Goal: Transaction & Acquisition: Book appointment/travel/reservation

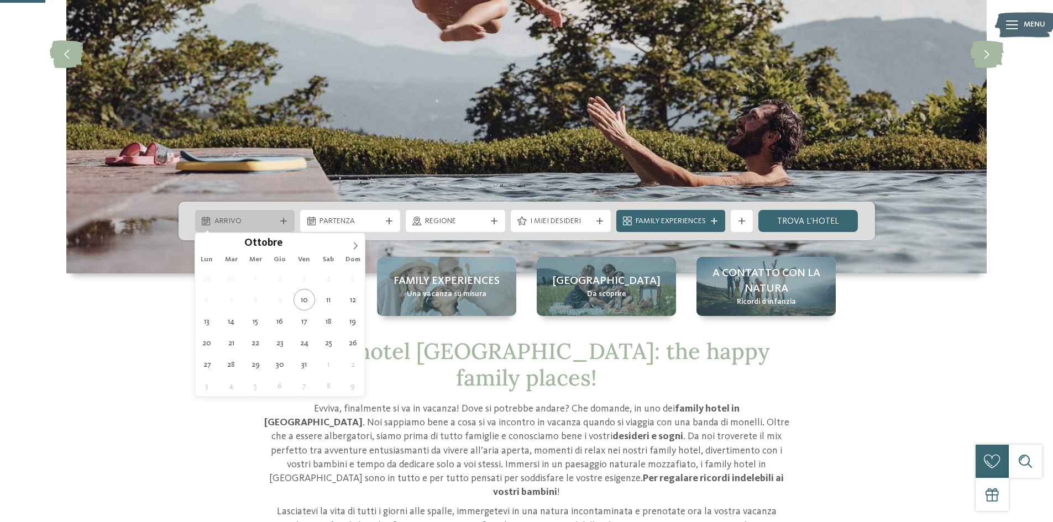
click at [284, 222] on icon at bounding box center [283, 221] width 7 height 7
click at [355, 245] on icon at bounding box center [356, 246] width 8 height 8
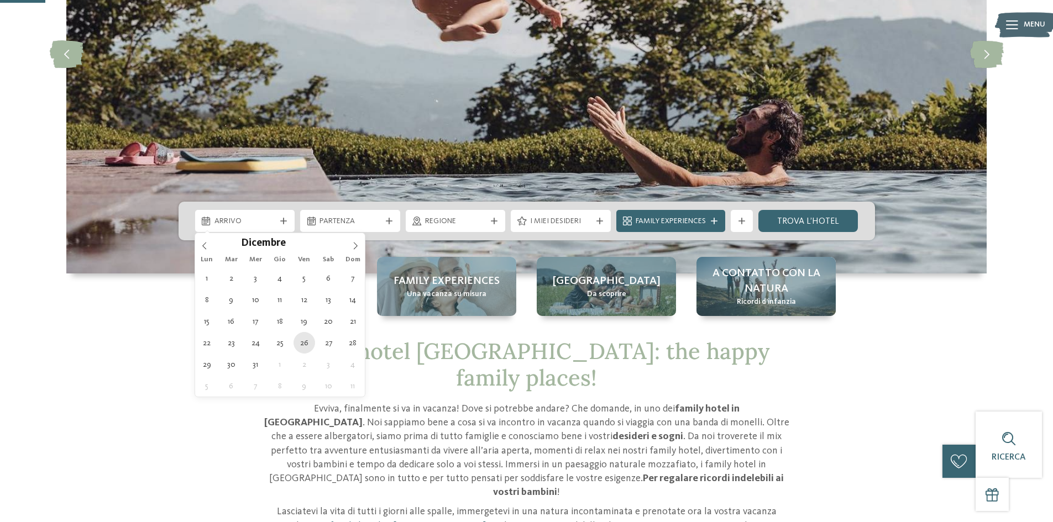
type div "[DATE]"
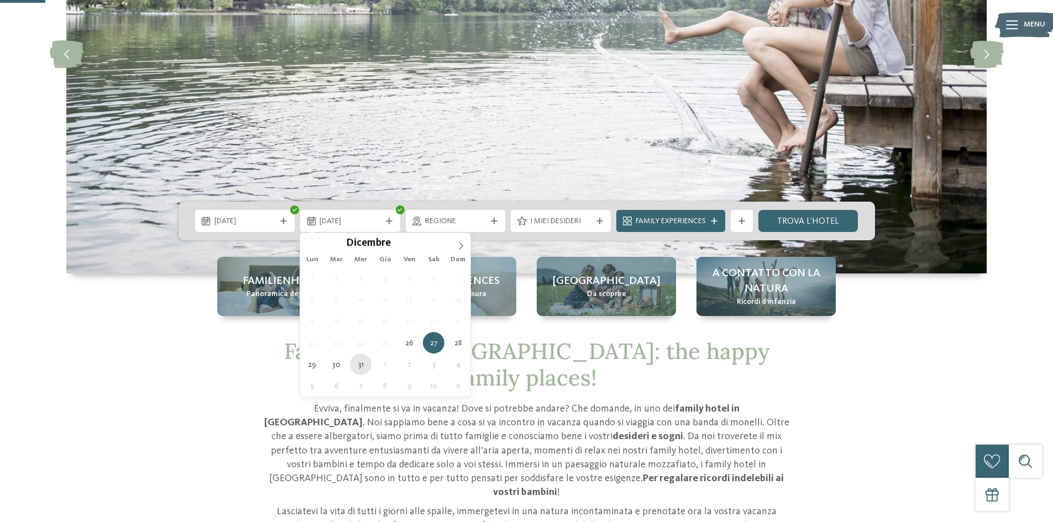
type div "[DATE]"
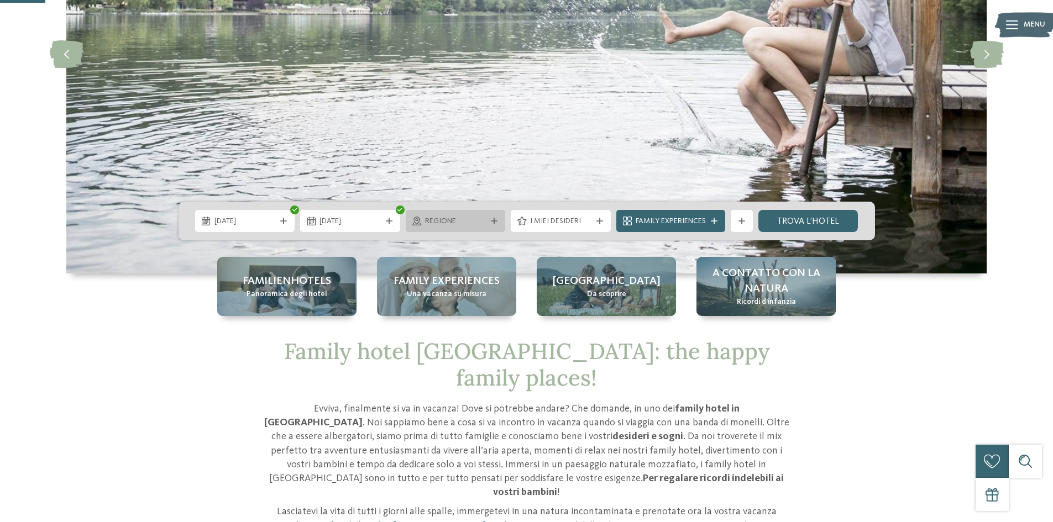
click at [491, 222] on icon at bounding box center [494, 221] width 7 height 7
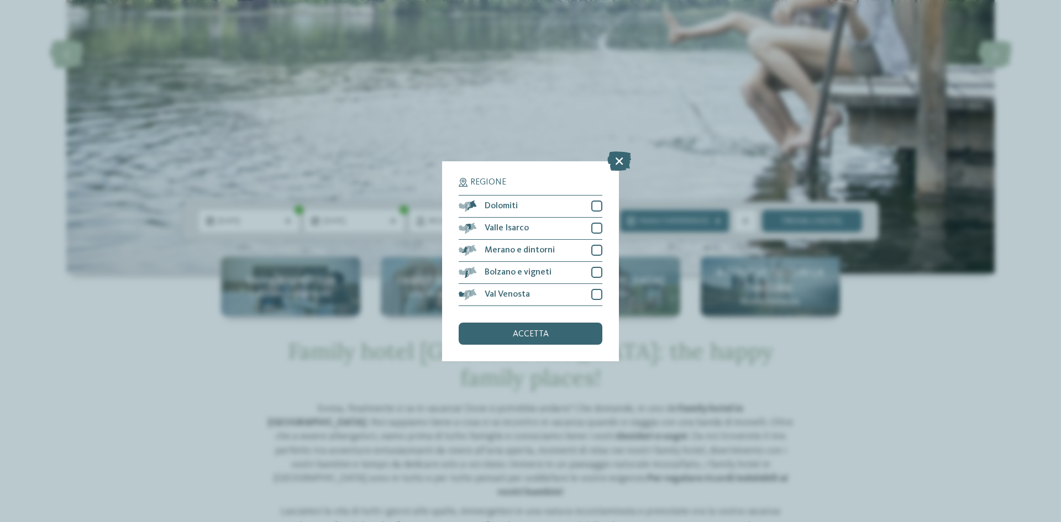
click at [923, 336] on div "Regione Dolomiti" at bounding box center [530, 261] width 1061 height 522
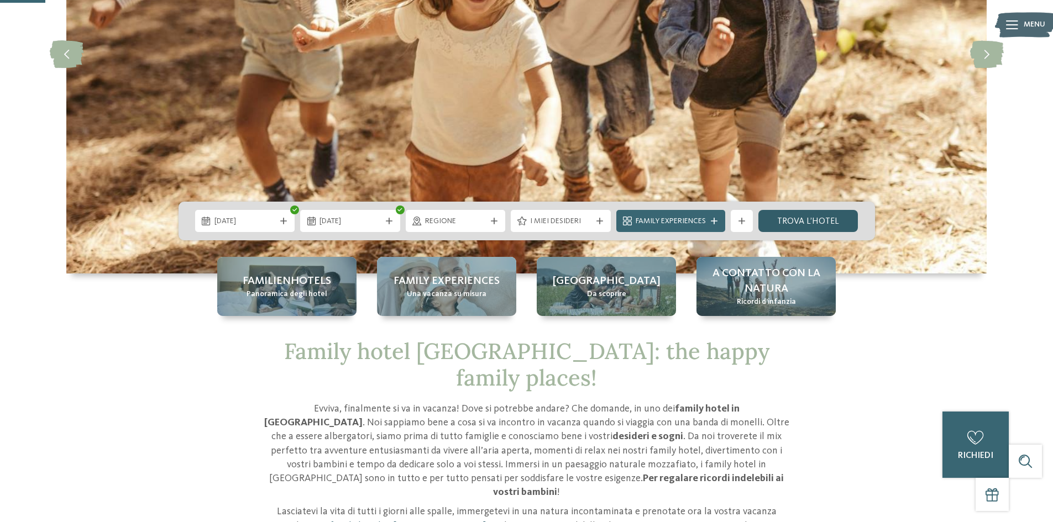
click at [798, 222] on link "trova l’hotel" at bounding box center [808, 221] width 100 height 22
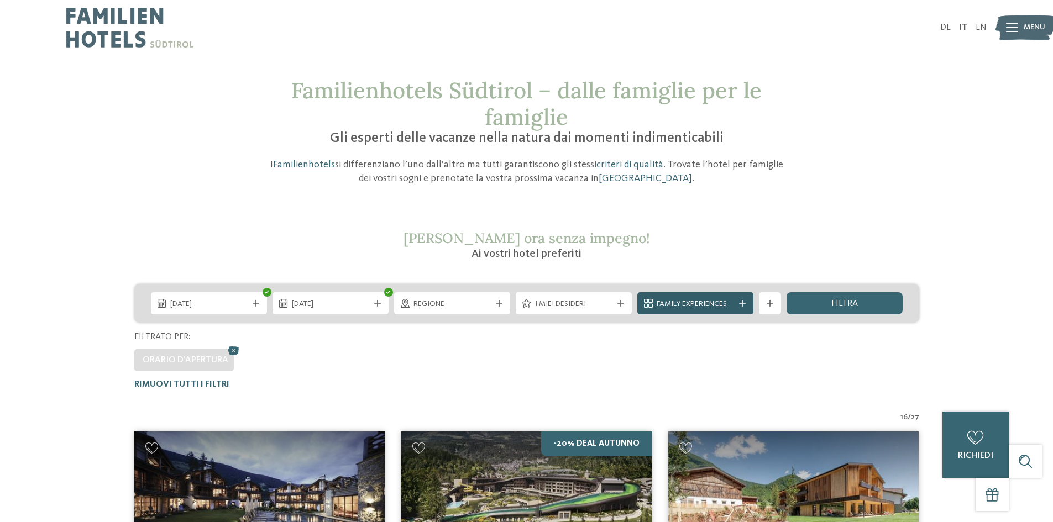
click at [732, 303] on span "Family Experiences" at bounding box center [695, 304] width 77 height 11
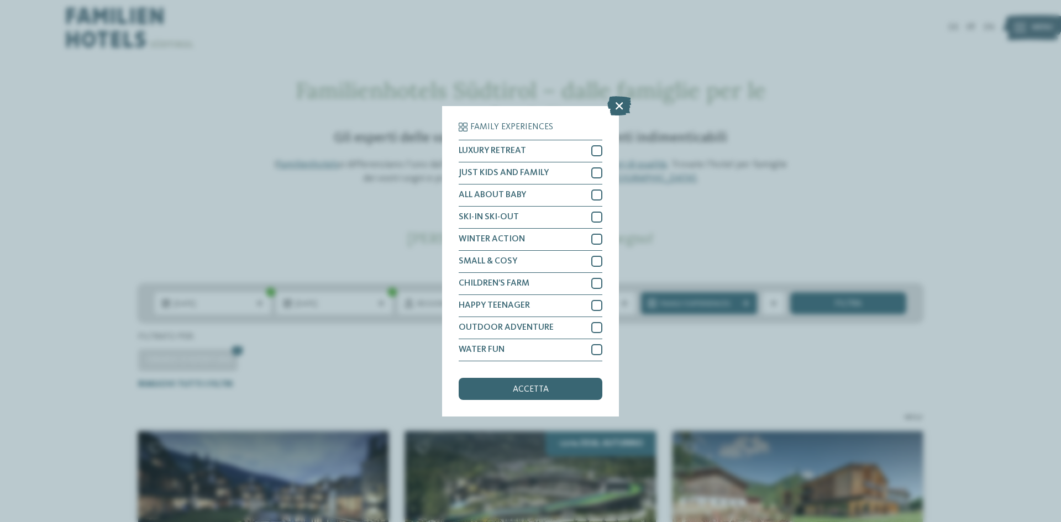
drag, startPoint x: 769, startPoint y: 118, endPoint x: 757, endPoint y: 123, distance: 13.1
click at [769, 117] on div "Family Experiences LUXURY RETREAT JUST KIDS AND FAMILY" at bounding box center [530, 261] width 1061 height 522
